Goal: Task Accomplishment & Management: Use online tool/utility

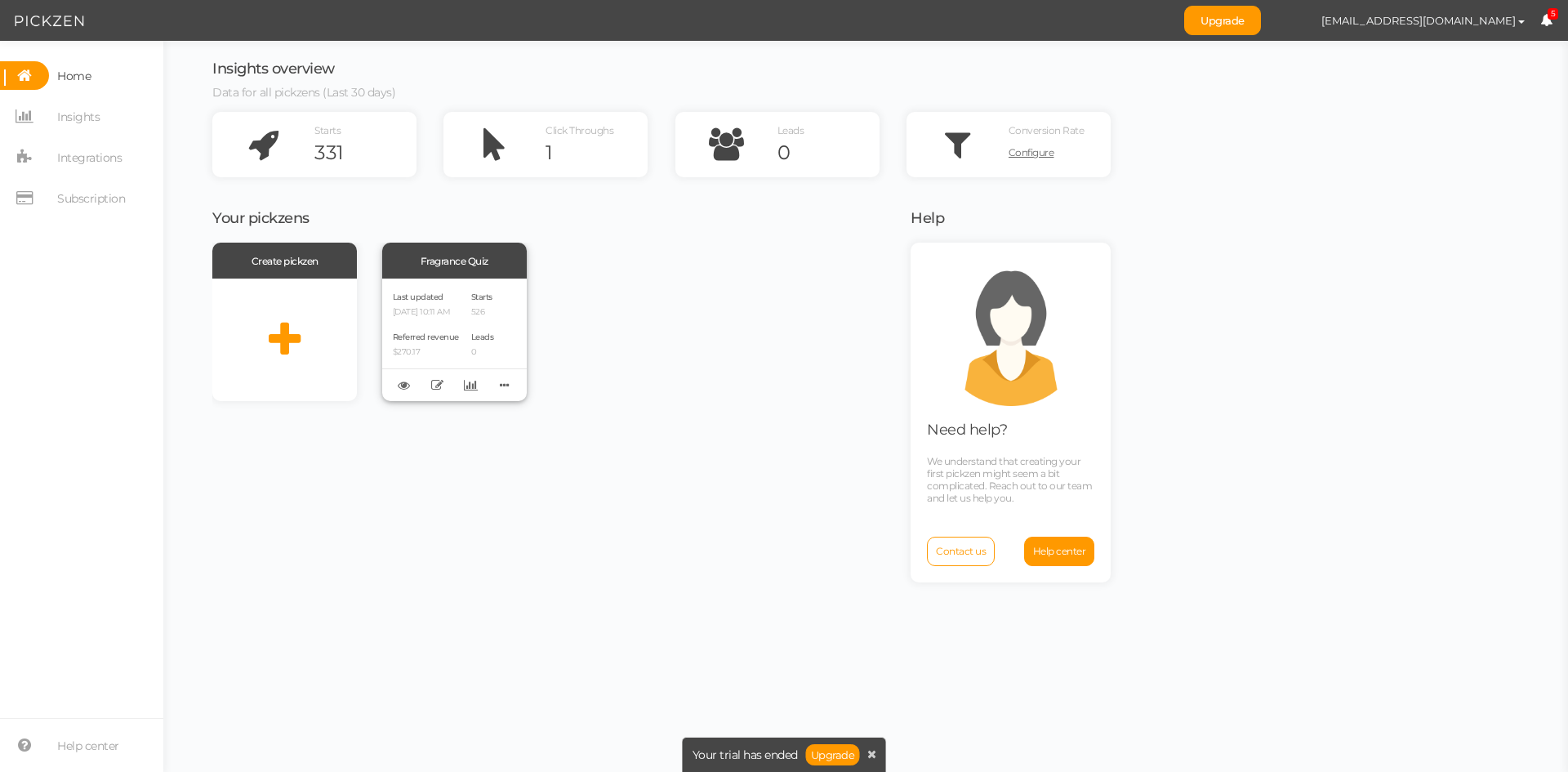
click at [459, 315] on p "[DATE] 10:11 AM" at bounding box center [426, 313] width 66 height 11
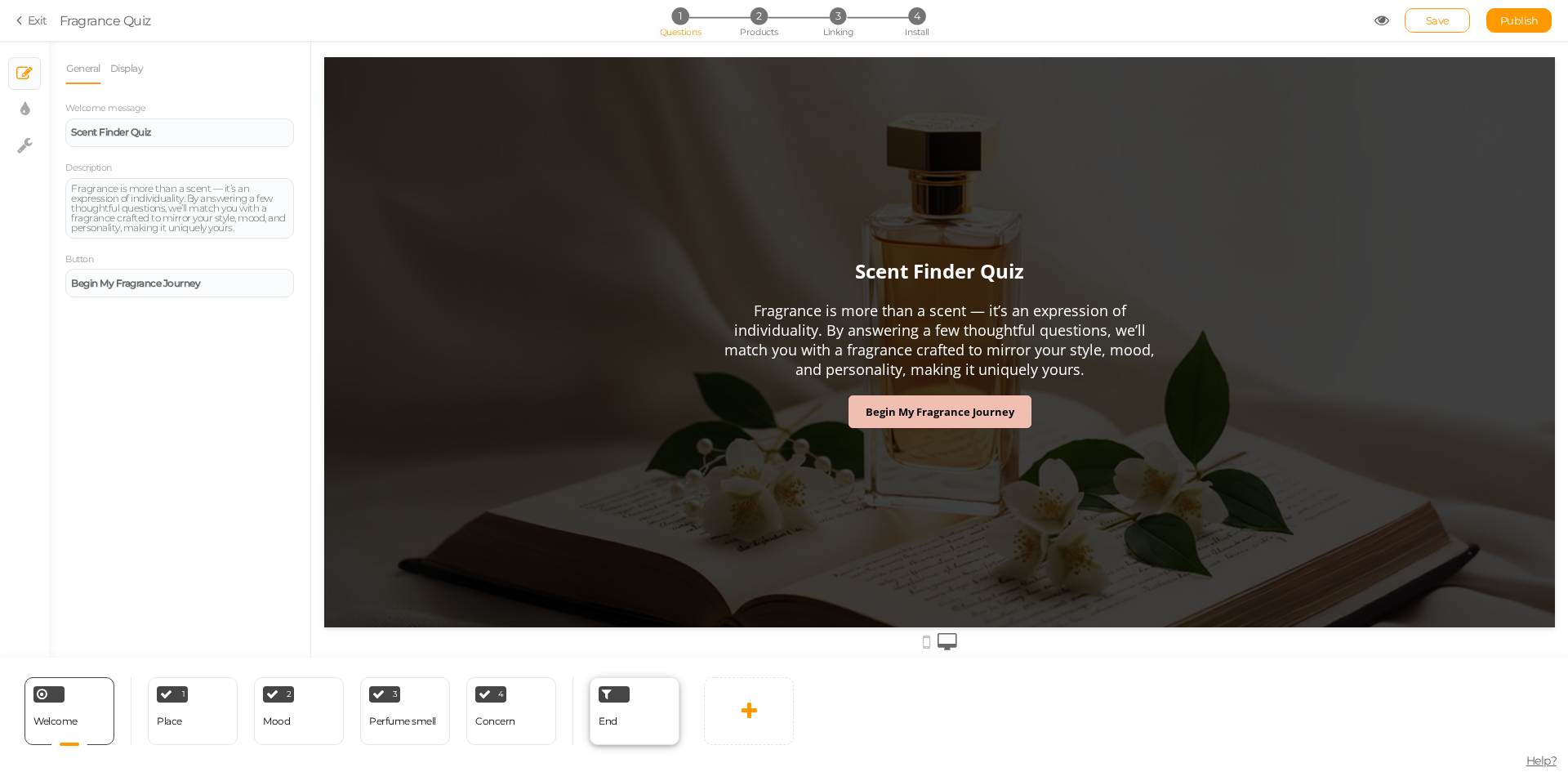
click at [632, 708] on div "End" at bounding box center [634, 711] width 90 height 68
select select "GBP"
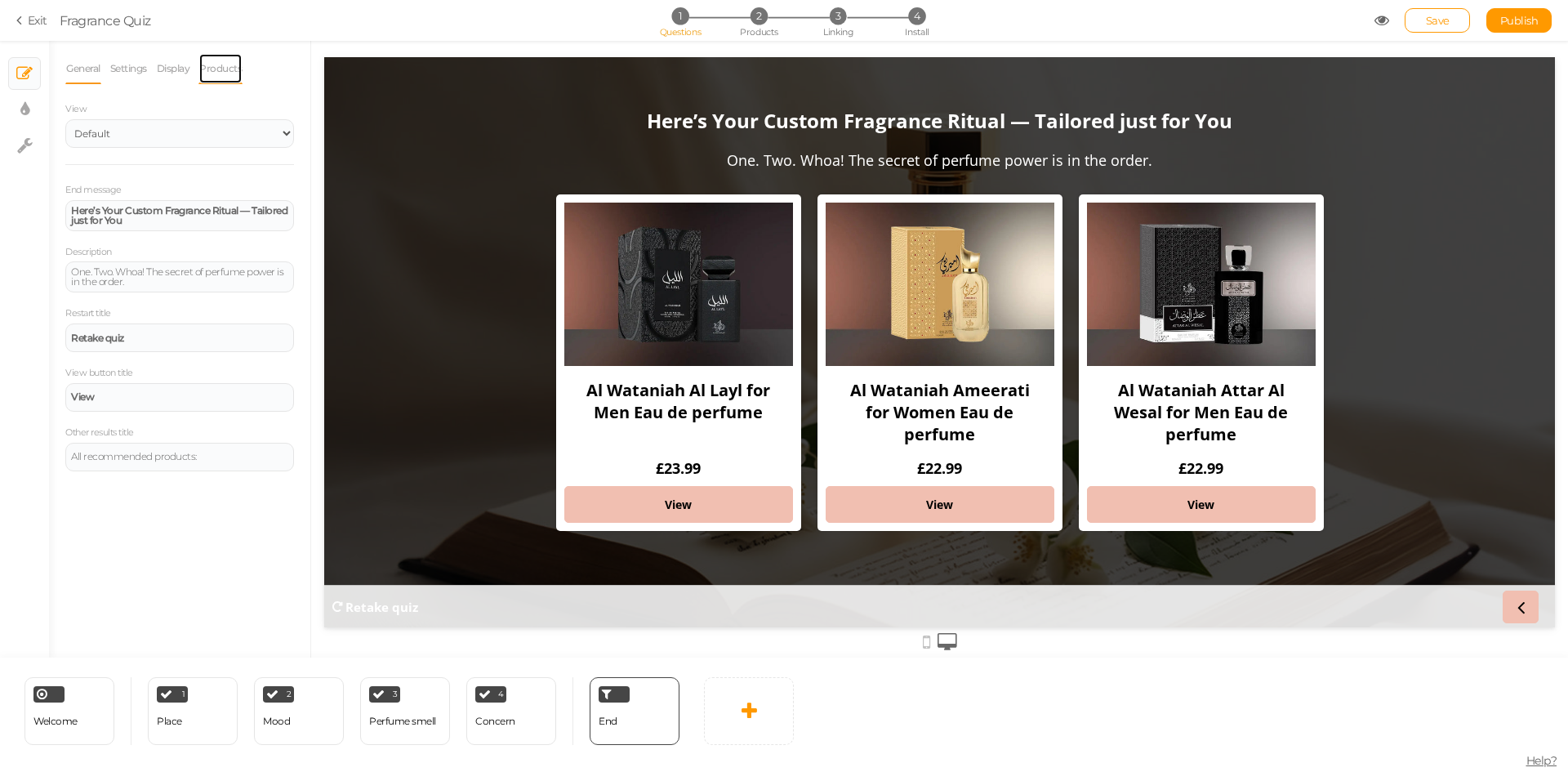
click at [224, 69] on link "Products" at bounding box center [221, 69] width 45 height 31
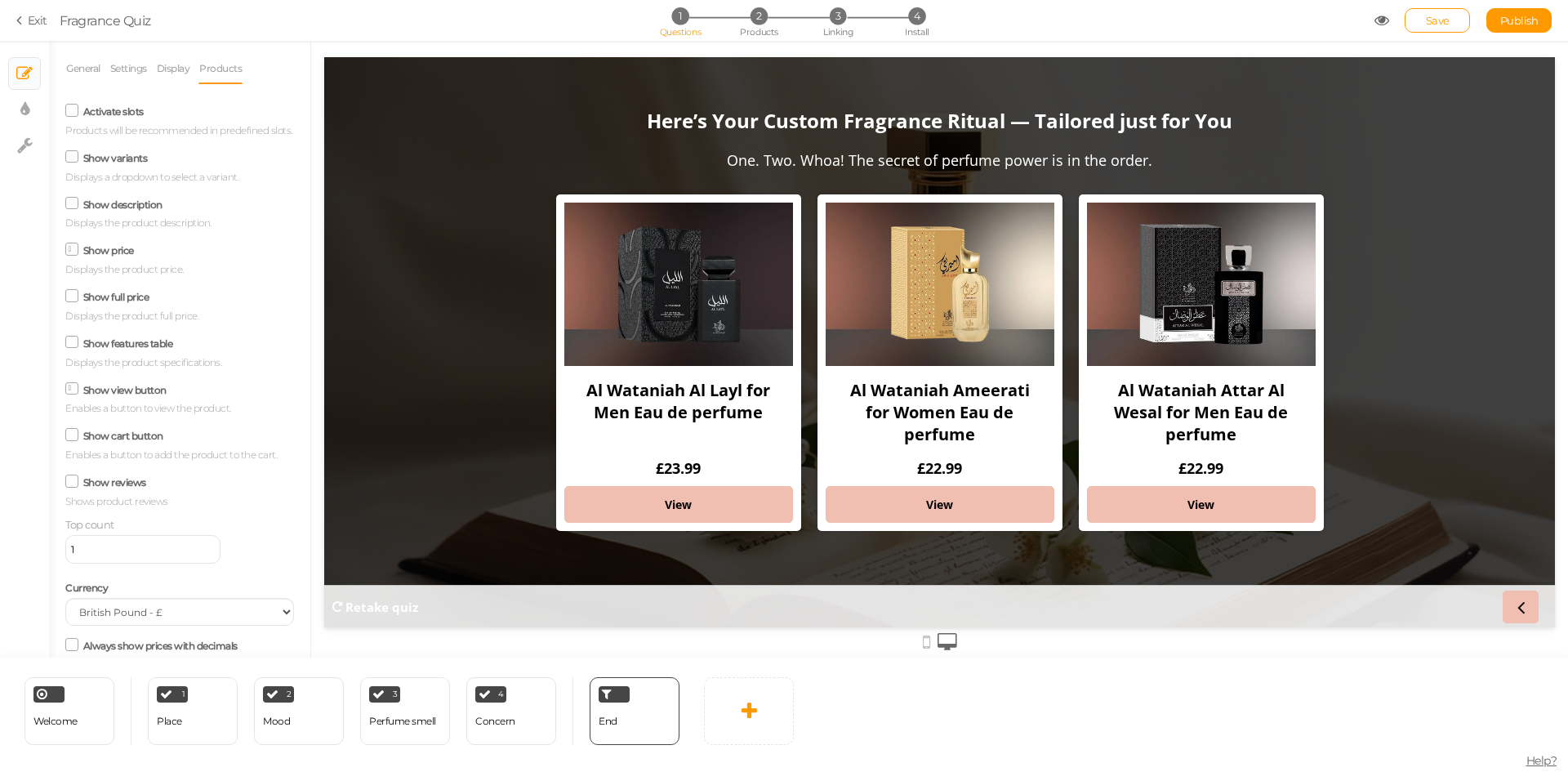
click at [22, 30] on section "Exit Fragrance Quiz 1 Questions 2 Products 3 Linking 4 Install Save Publish Vie…" at bounding box center [784, 20] width 1568 height 41
click at [37, 18] on link "Exit" at bounding box center [31, 20] width 31 height 16
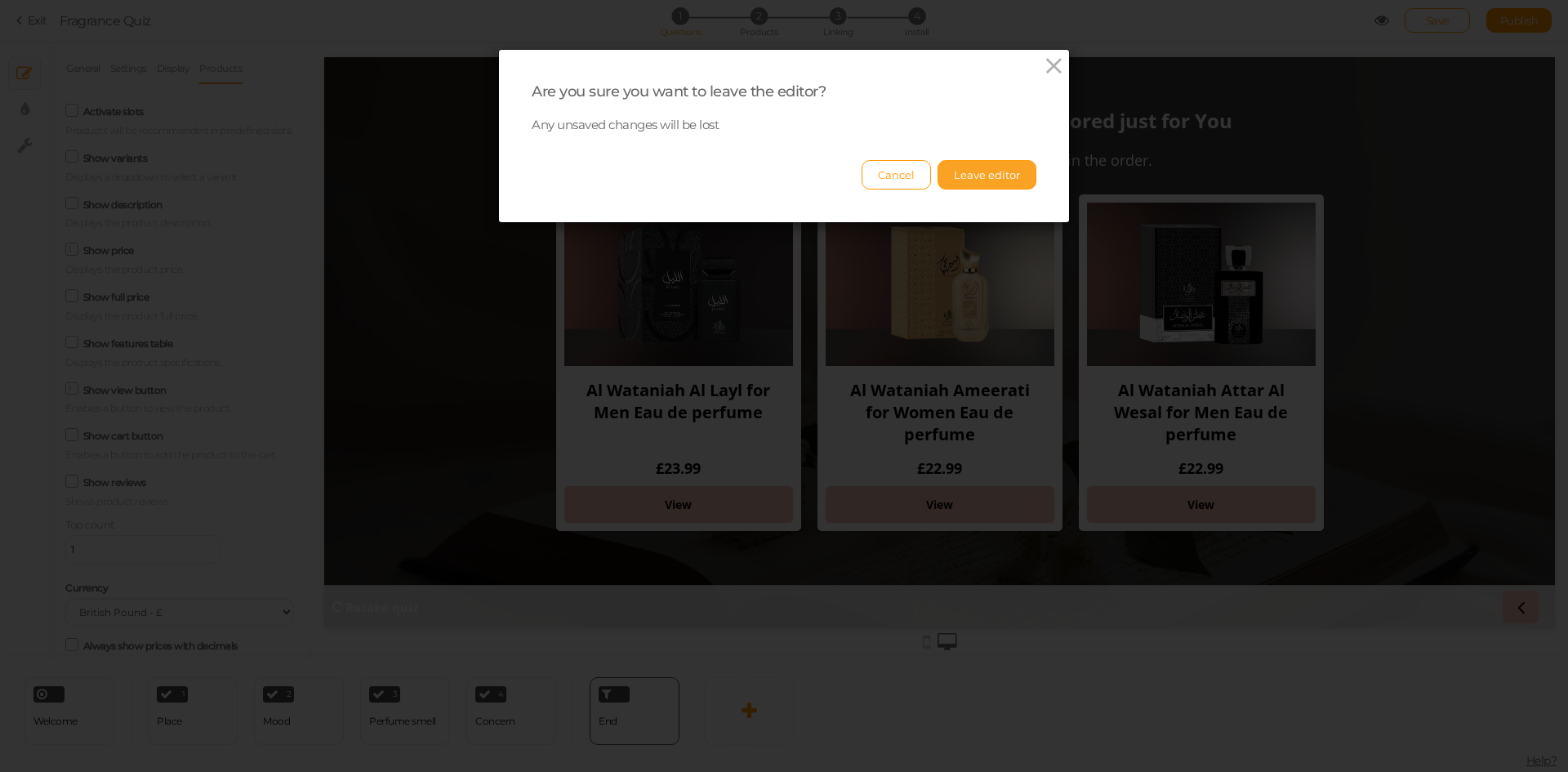
click at [976, 171] on button "Leave editor" at bounding box center [987, 175] width 99 height 29
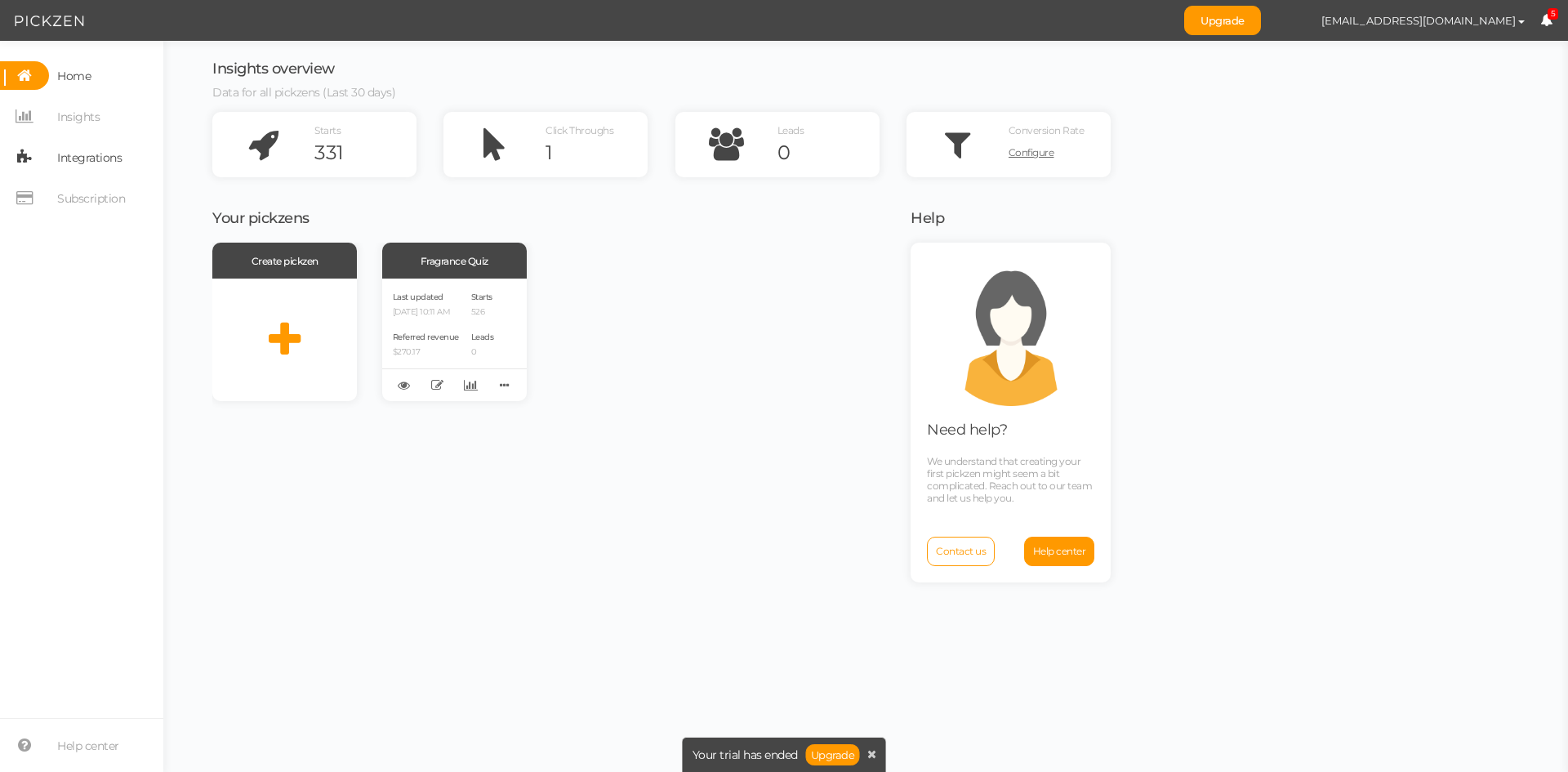
click at [64, 167] on span "Integrations" at bounding box center [89, 157] width 64 height 26
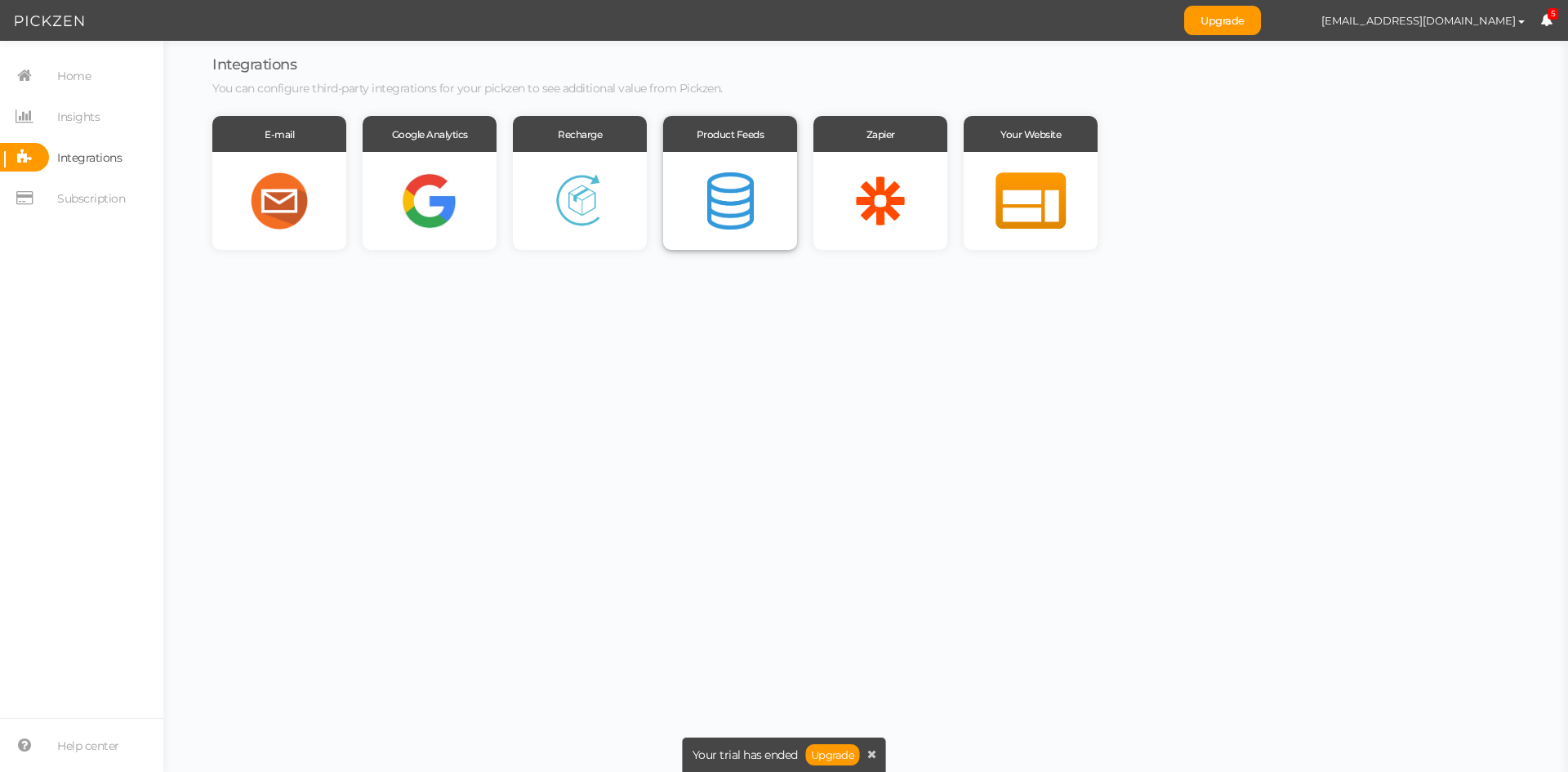
click at [727, 222] on div at bounding box center [730, 201] width 134 height 98
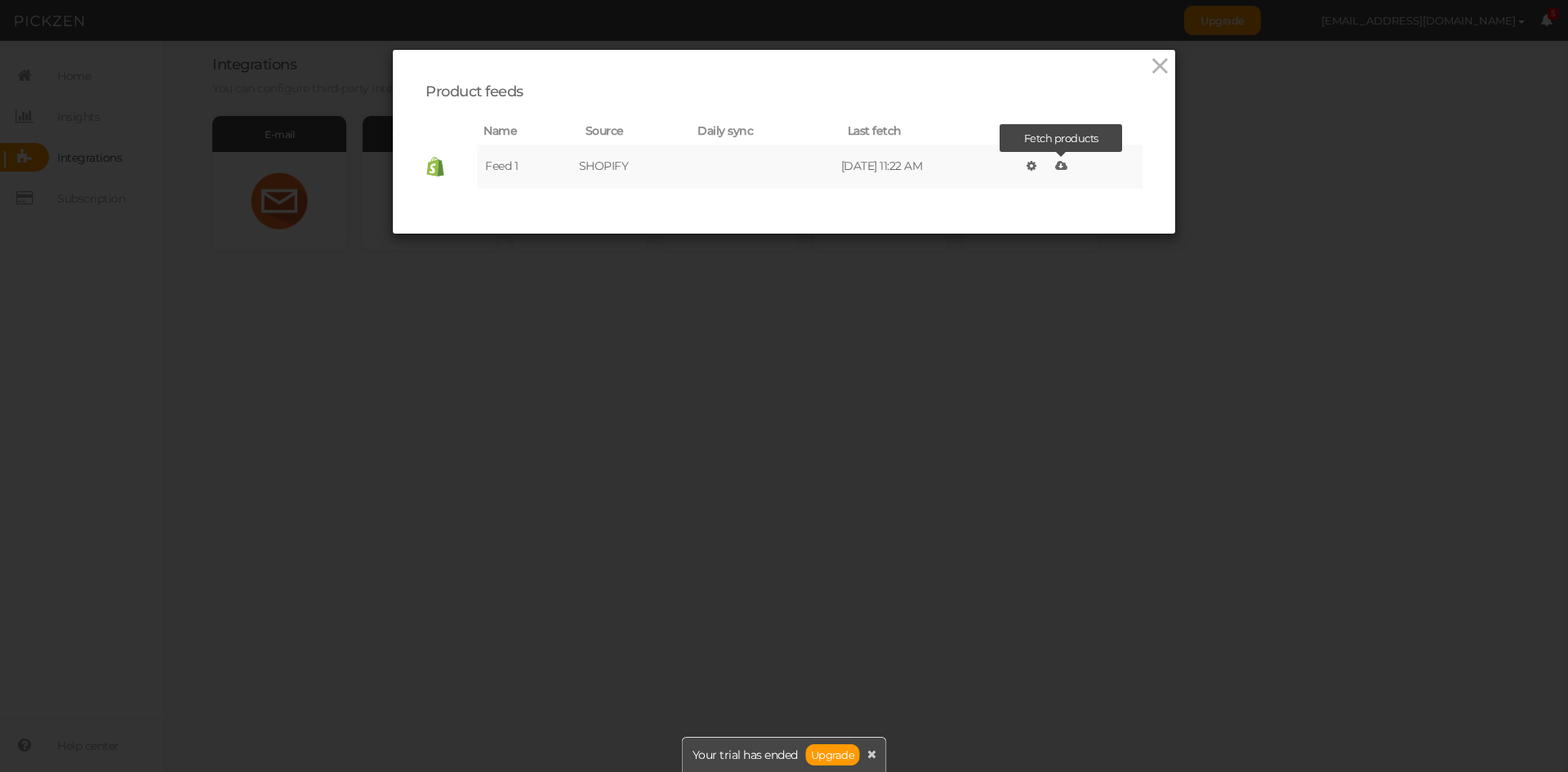
click at [1059, 166] on icon at bounding box center [1061, 166] width 12 height 12
click at [1158, 68] on icon at bounding box center [1159, 67] width 24 height 25
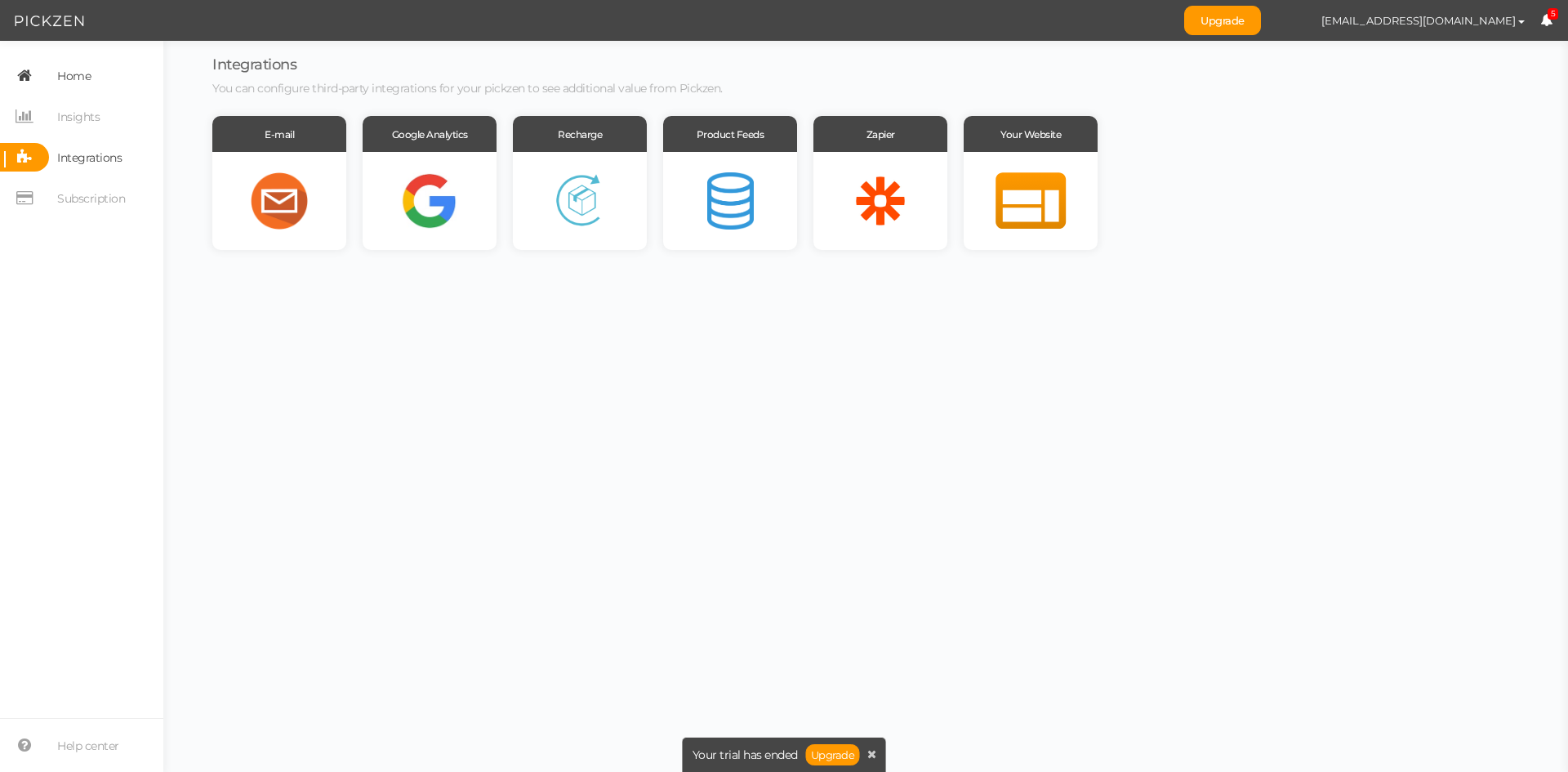
click at [91, 85] on span "Home" at bounding box center [74, 76] width 34 height 26
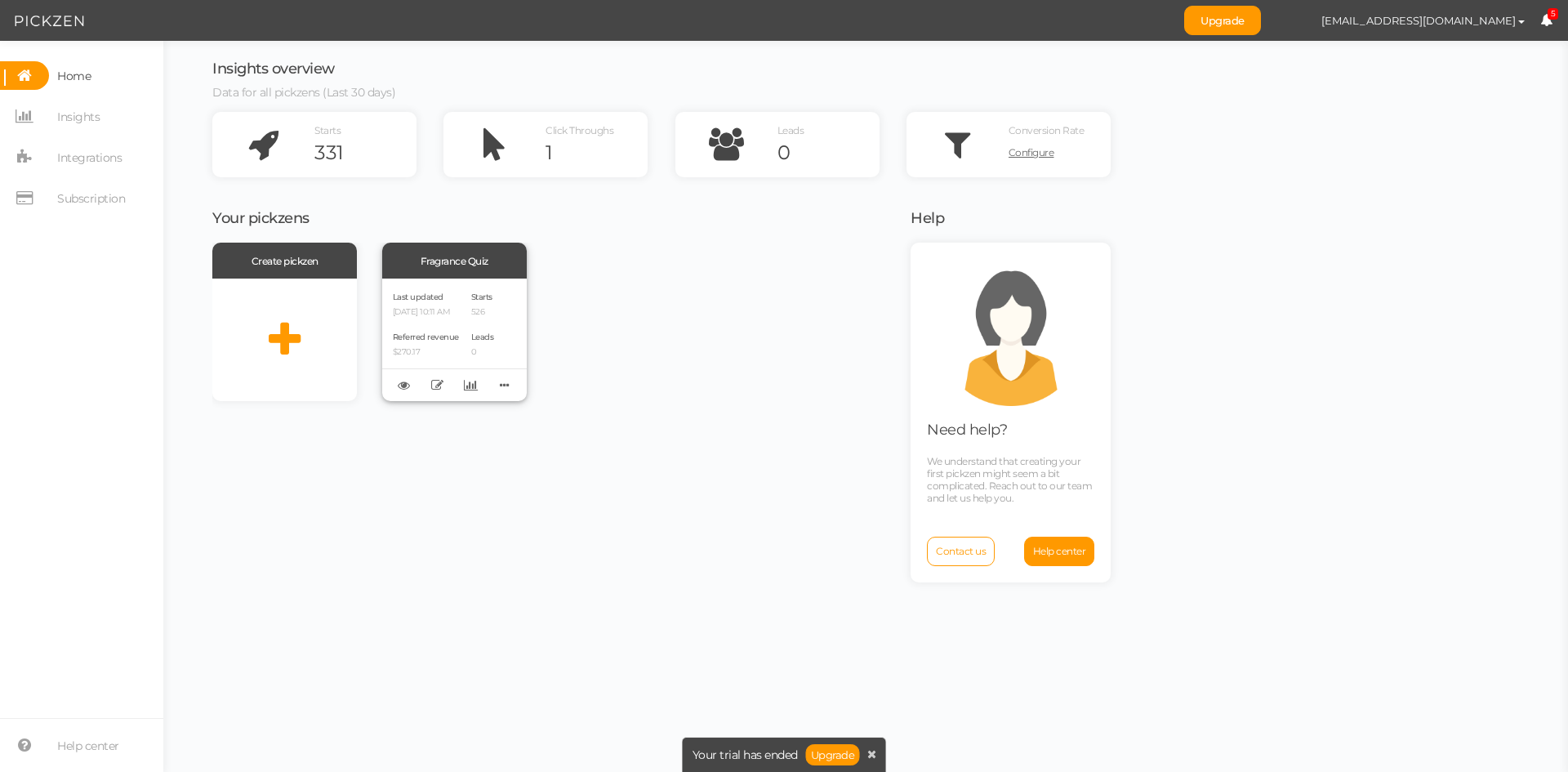
click at [449, 297] on div "Last updated [DATE] 10:11 AM" at bounding box center [426, 303] width 66 height 28
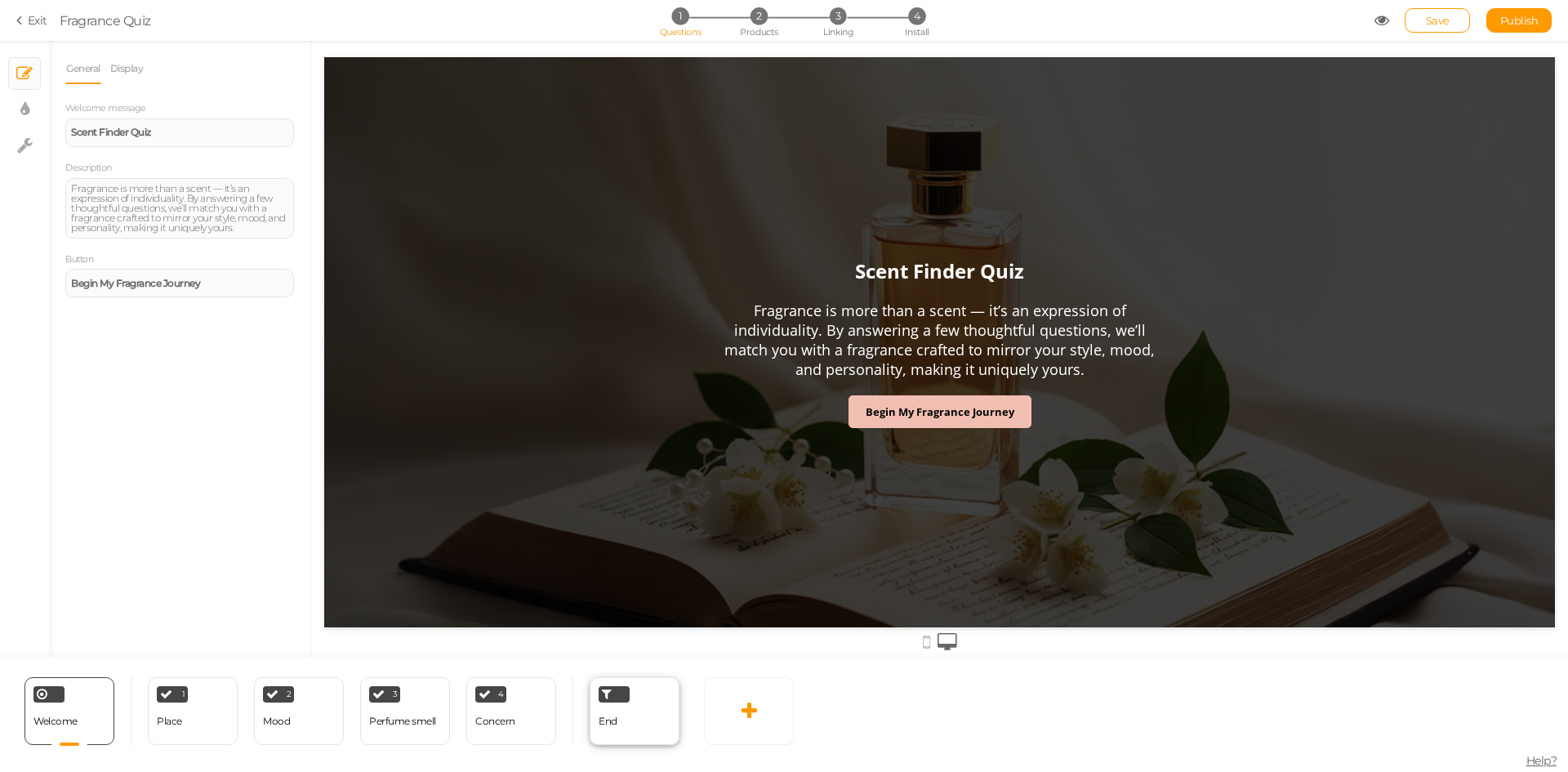
click at [598, 724] on span "End" at bounding box center [607, 720] width 19 height 12
